Goal: Transaction & Acquisition: Purchase product/service

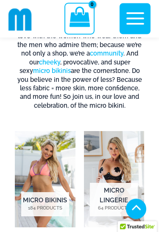
scroll to position [376, 0]
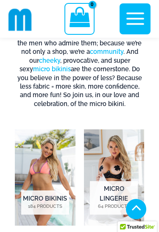
click at [30, 157] on img "Visit product category Micro Bikinis" at bounding box center [45, 177] width 61 height 96
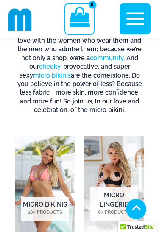
click at [117, 163] on img "Visit product category Micro Lingerie" at bounding box center [114, 184] width 61 height 96
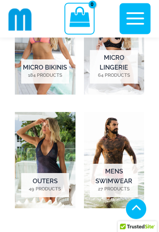
scroll to position [507, 0]
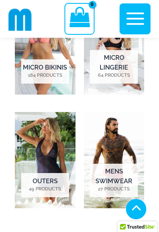
click at [35, 169] on img "Visit product category Outers" at bounding box center [45, 160] width 61 height 96
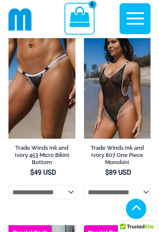
scroll to position [1036, 0]
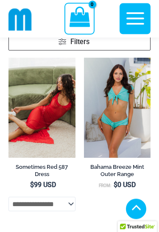
scroll to position [197, 0]
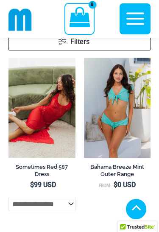
click at [8, 58] on img at bounding box center [8, 58] width 0 height 0
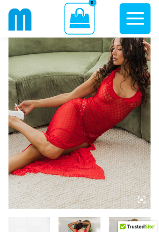
scroll to position [104, 0]
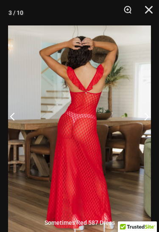
click at [144, 229] on img at bounding box center [79, 132] width 143 height 214
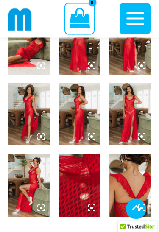
scroll to position [308, 0]
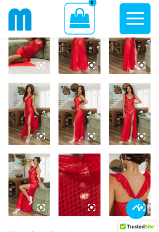
click at [20, 183] on img at bounding box center [29, 185] width 42 height 62
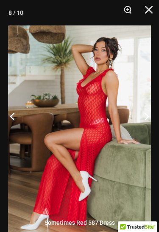
click at [150, 11] on button "Close" at bounding box center [145, 12] width 21 height 25
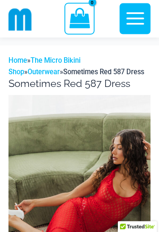
scroll to position [0, 0]
